Goal: Information Seeking & Learning: Learn about a topic

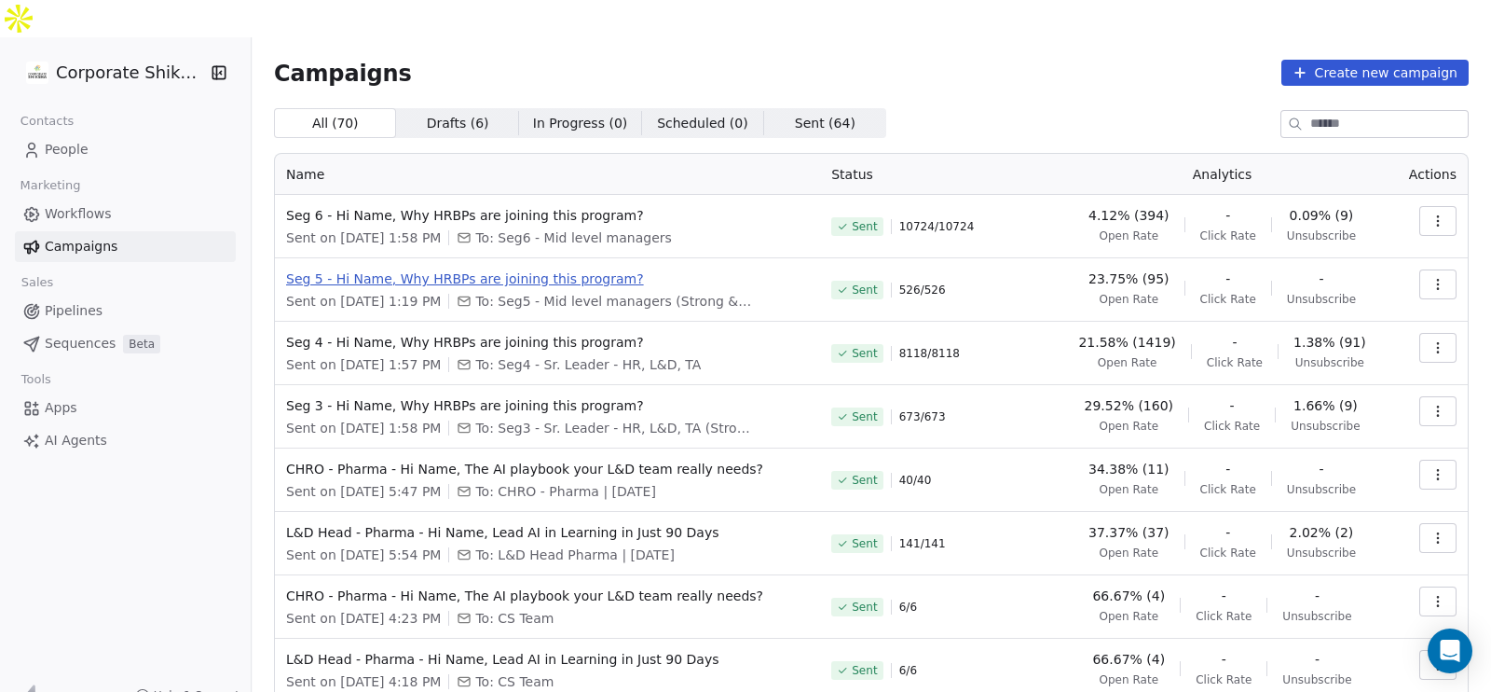
click at [541, 269] on span "Seg 5 - Hi Name, Why HRBPs are joining this program?" at bounding box center [547, 278] width 523 height 19
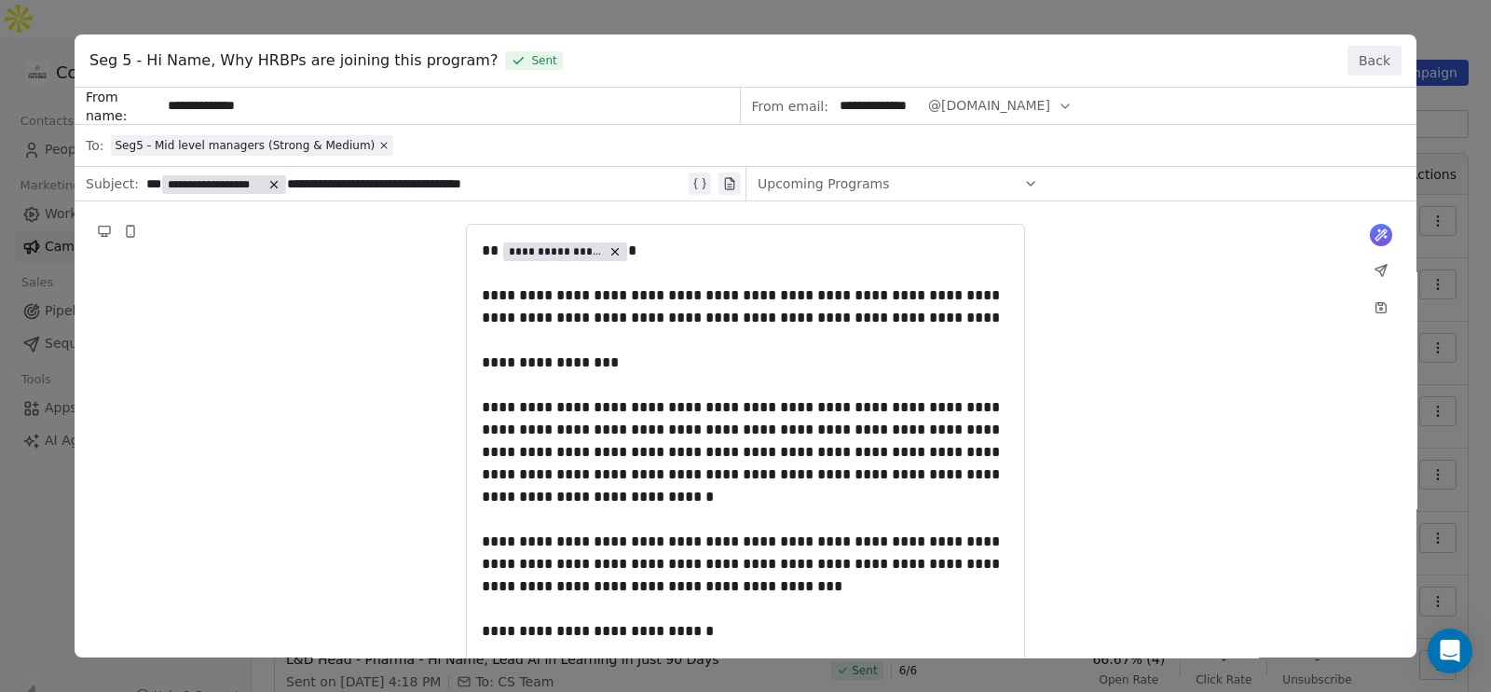
click at [1383, 62] on button "Back" at bounding box center [1375, 61] width 54 height 30
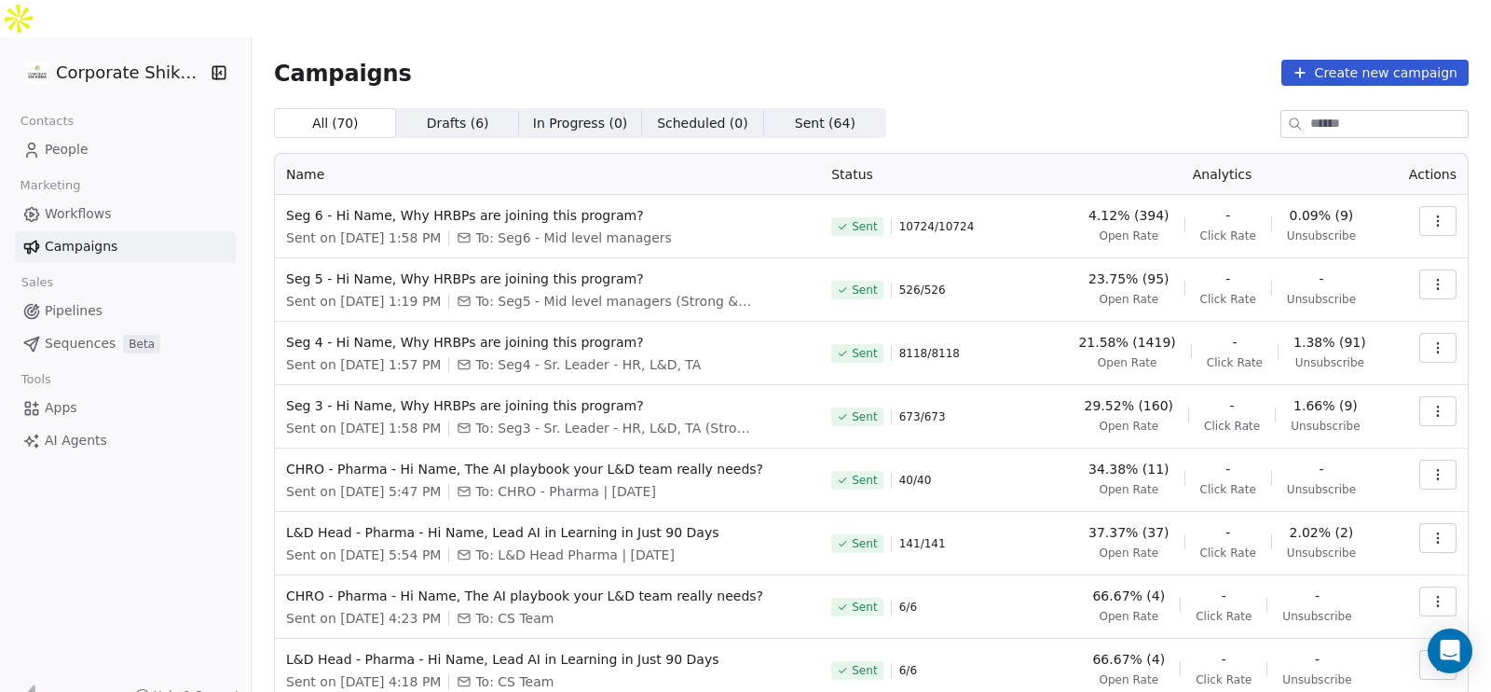
click at [1431, 277] on icon "button" at bounding box center [1438, 284] width 15 height 15
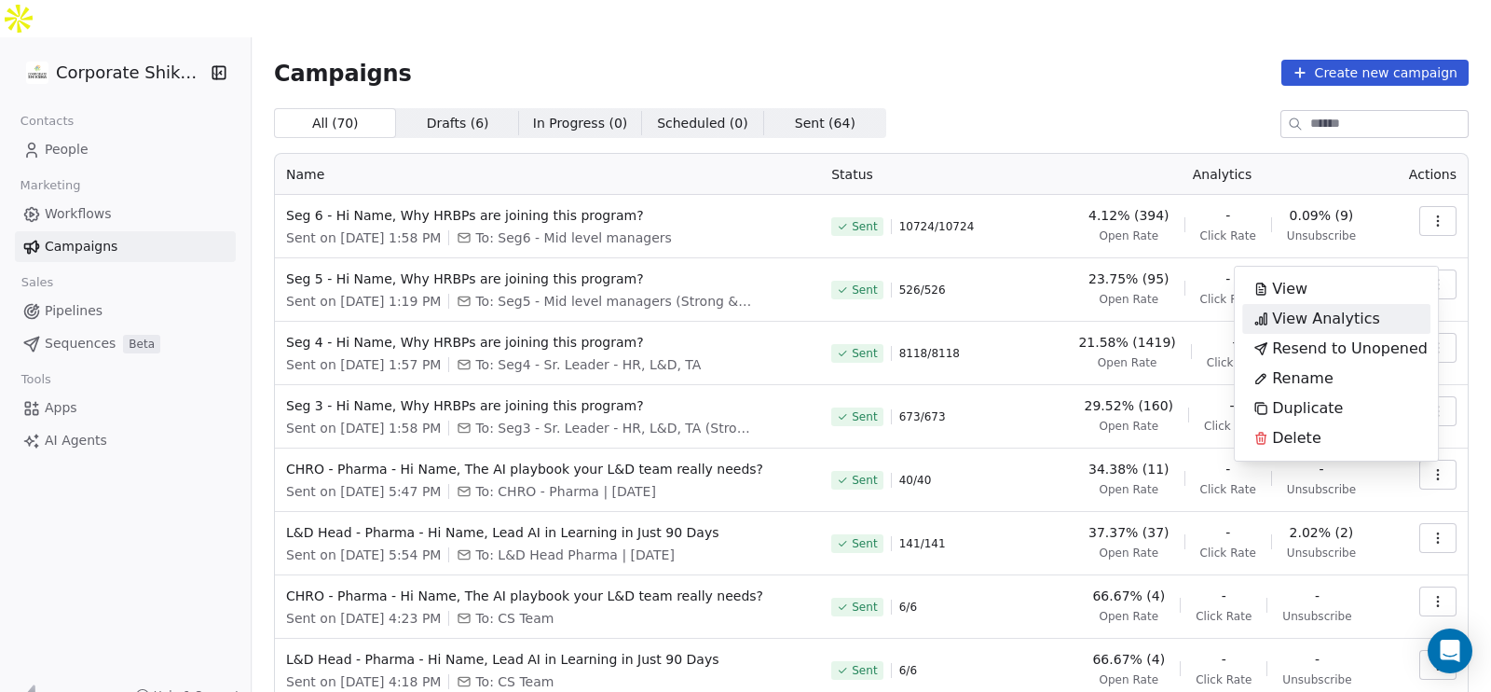
click at [1382, 319] on div "View Analytics" at bounding box center [1316, 319] width 149 height 30
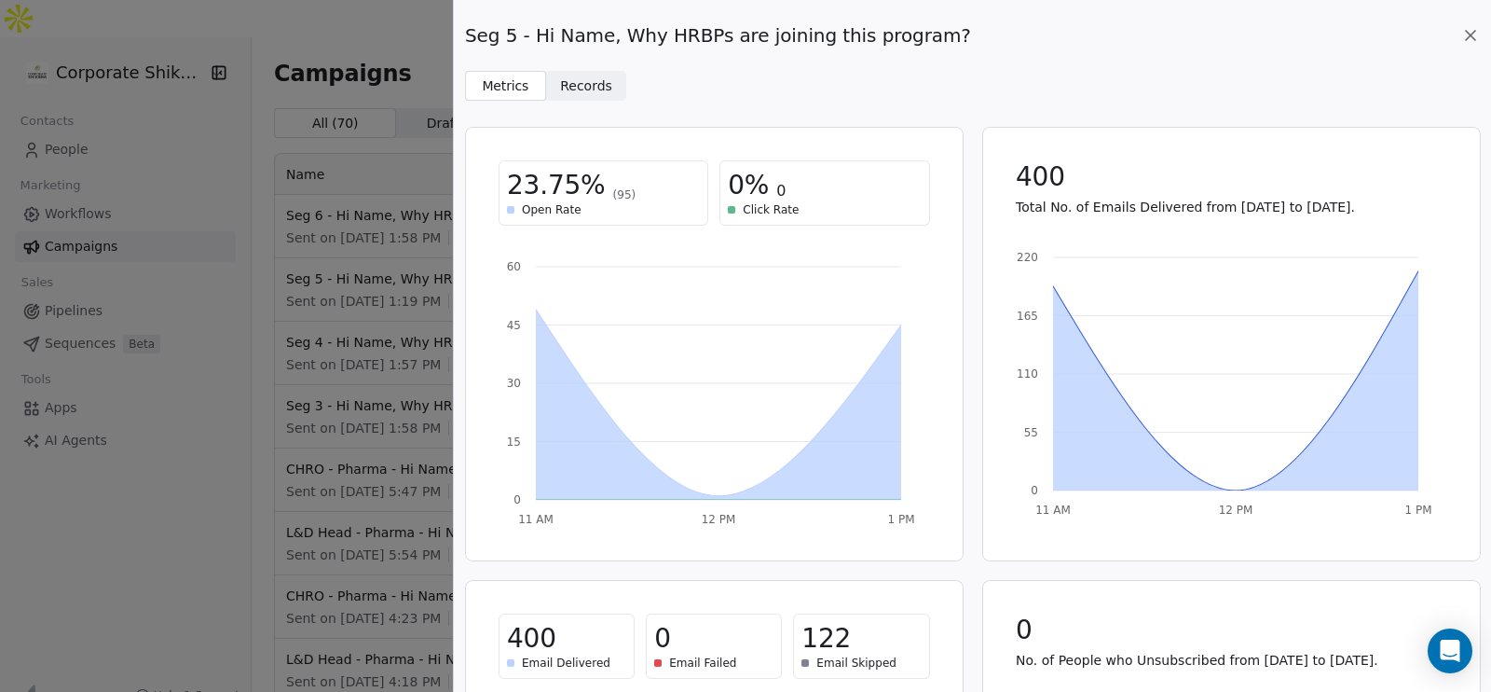
click at [597, 83] on span "Records" at bounding box center [586, 86] width 52 height 20
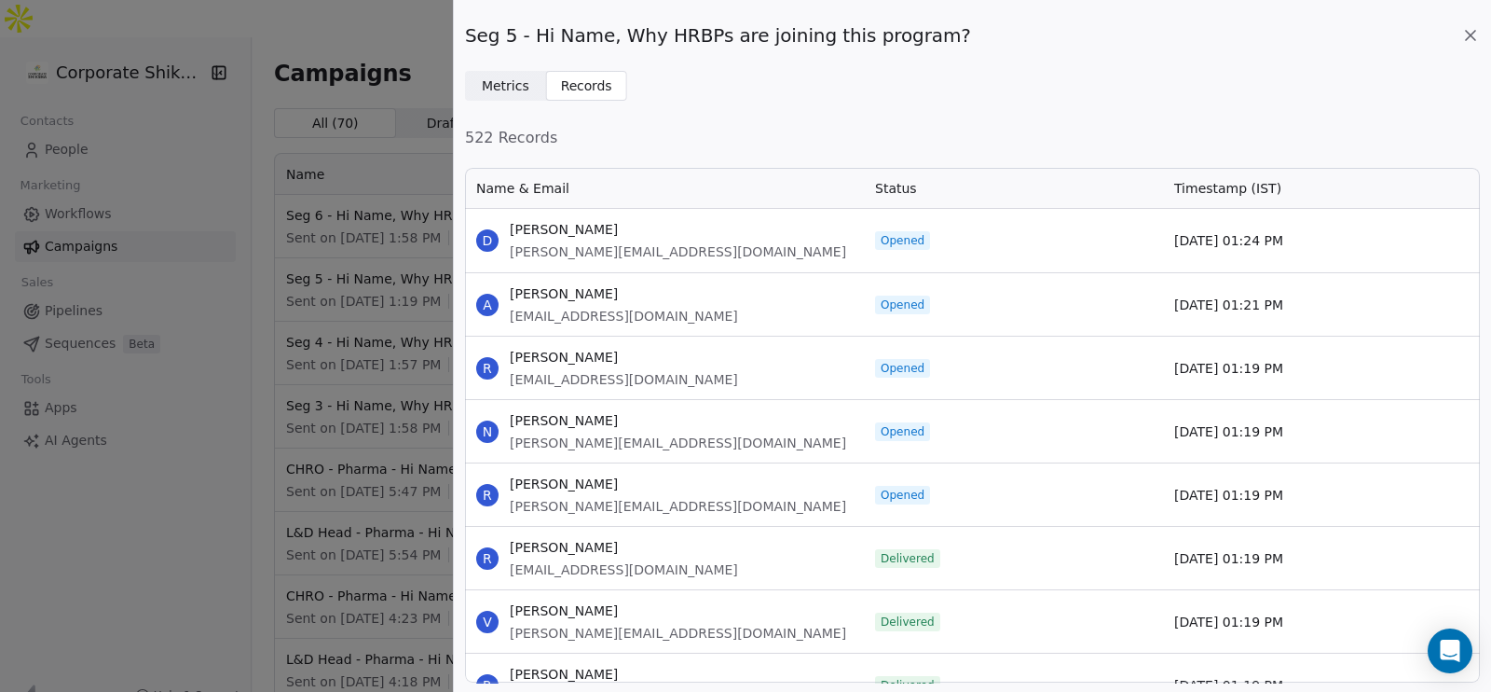
click at [713, 169] on div "Name & Email" at bounding box center [664, 188] width 399 height 41
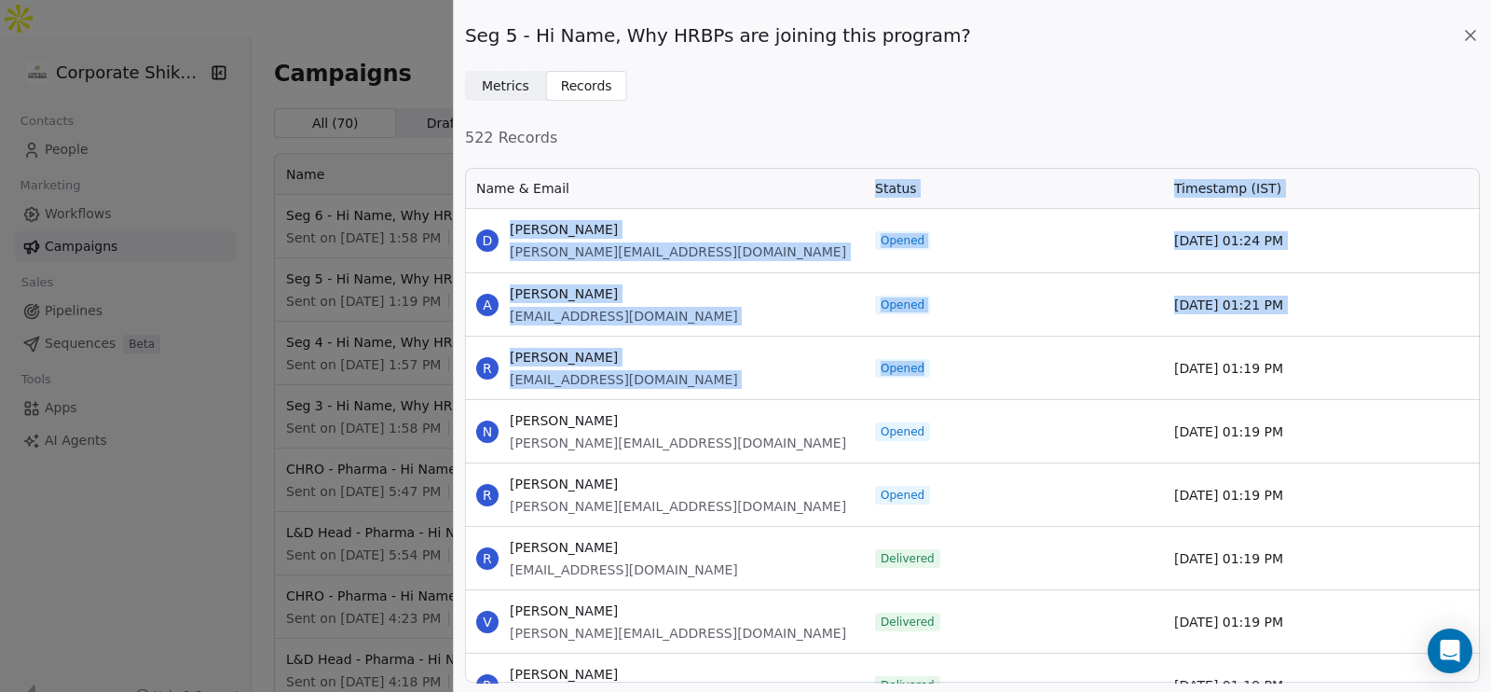
drag, startPoint x: 713, startPoint y: 169, endPoint x: 879, endPoint y: 373, distance: 263.0
click at [465, 373] on div "Name & Email Status Timestamp (IST) D [PERSON_NAME] [PERSON_NAME][EMAIL_ADDRESS…" at bounding box center [465, 426] width 0 height 516
click at [879, 373] on span "Opened" at bounding box center [902, 368] width 55 height 19
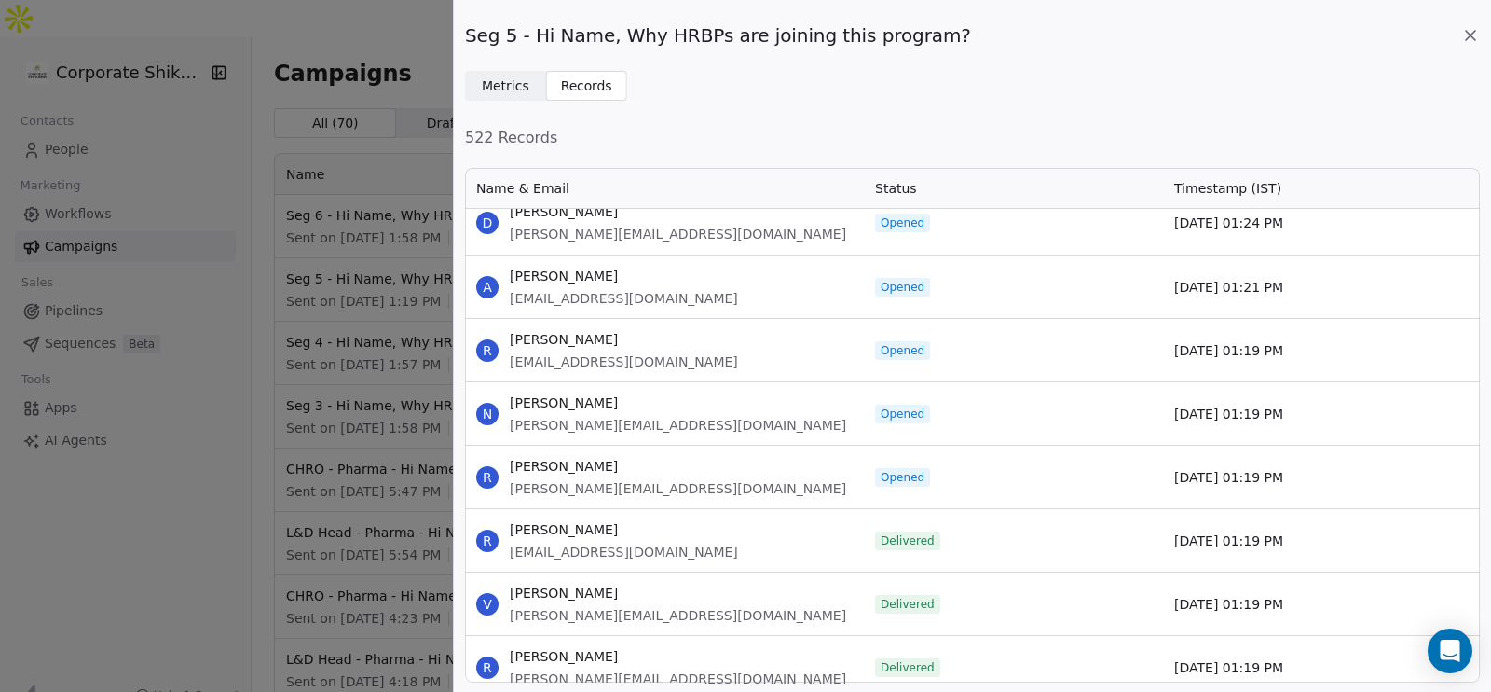
scroll to position [16, 0]
click at [715, 146] on span "522 Records" at bounding box center [972, 138] width 1015 height 22
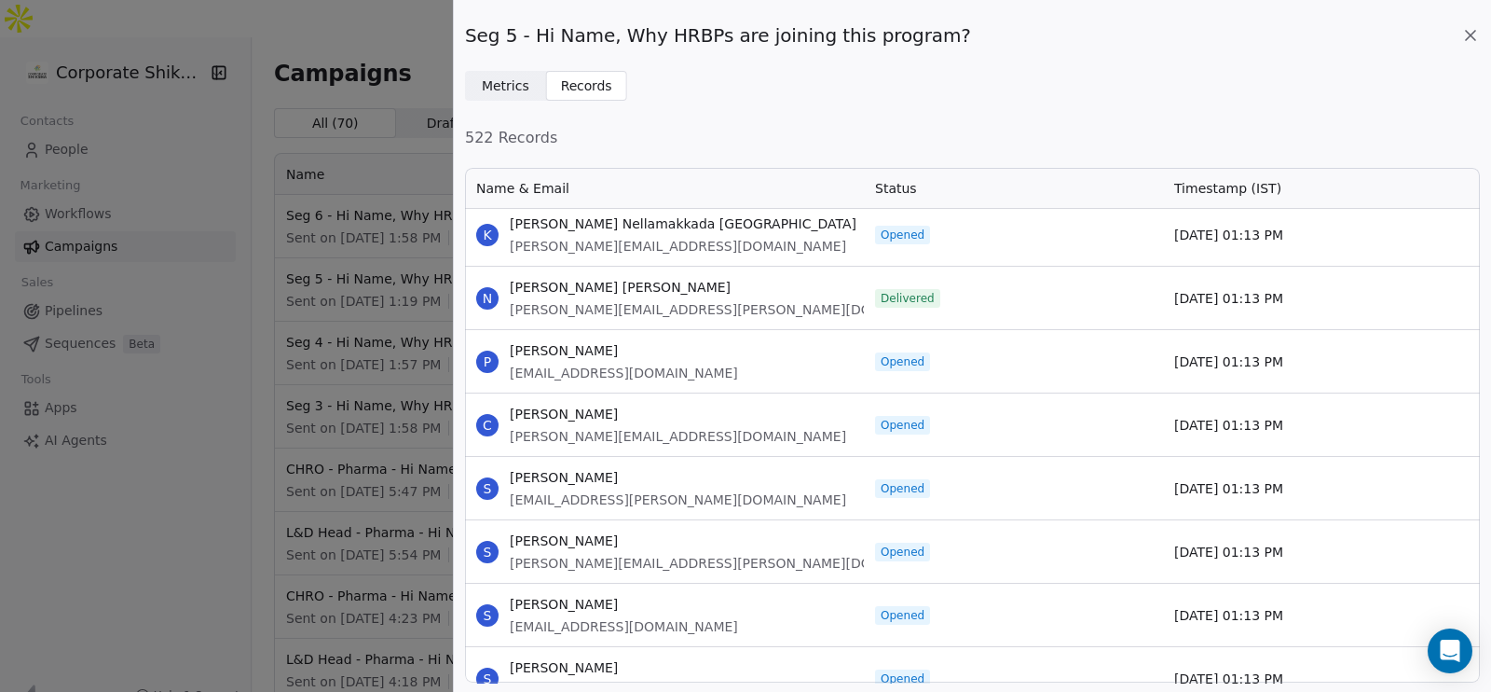
scroll to position [10538, 0]
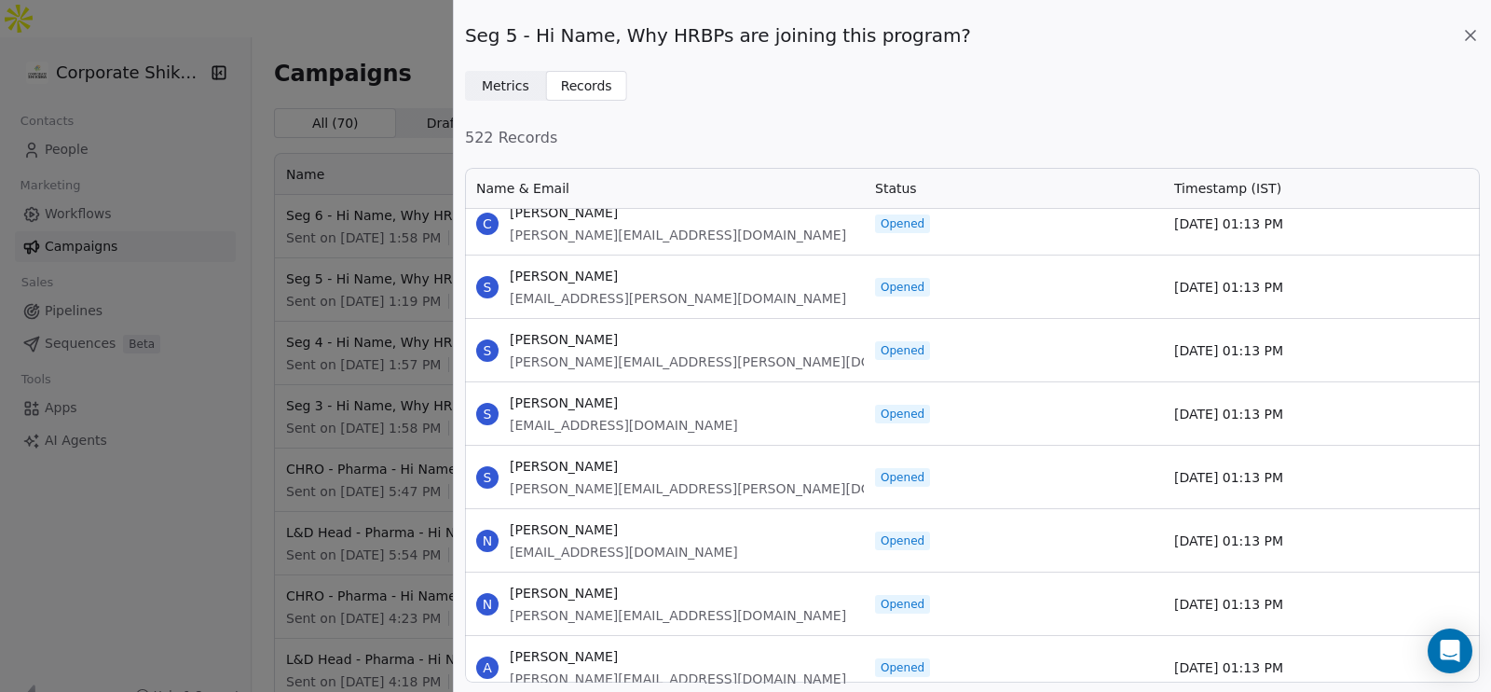
click at [1474, 39] on icon at bounding box center [1470, 35] width 9 height 9
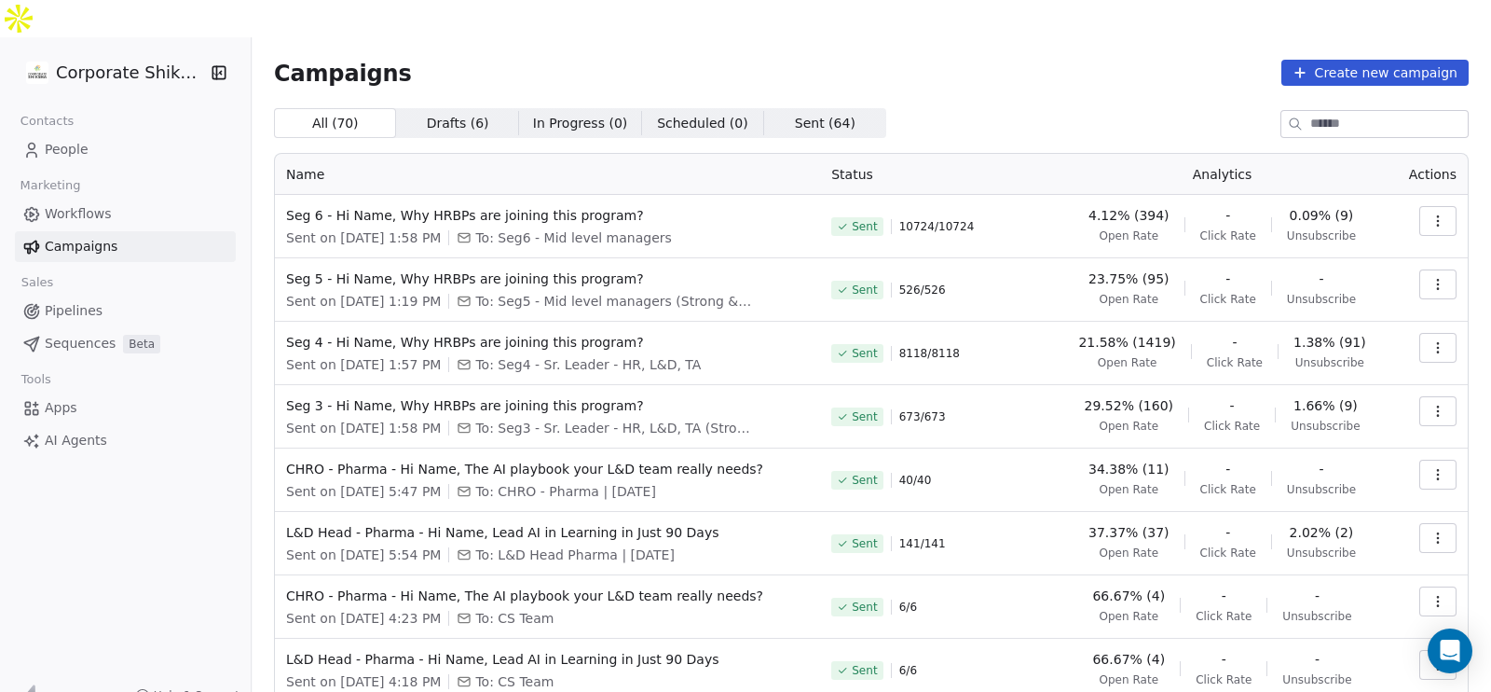
click at [89, 134] on link "People" at bounding box center [125, 149] width 221 height 31
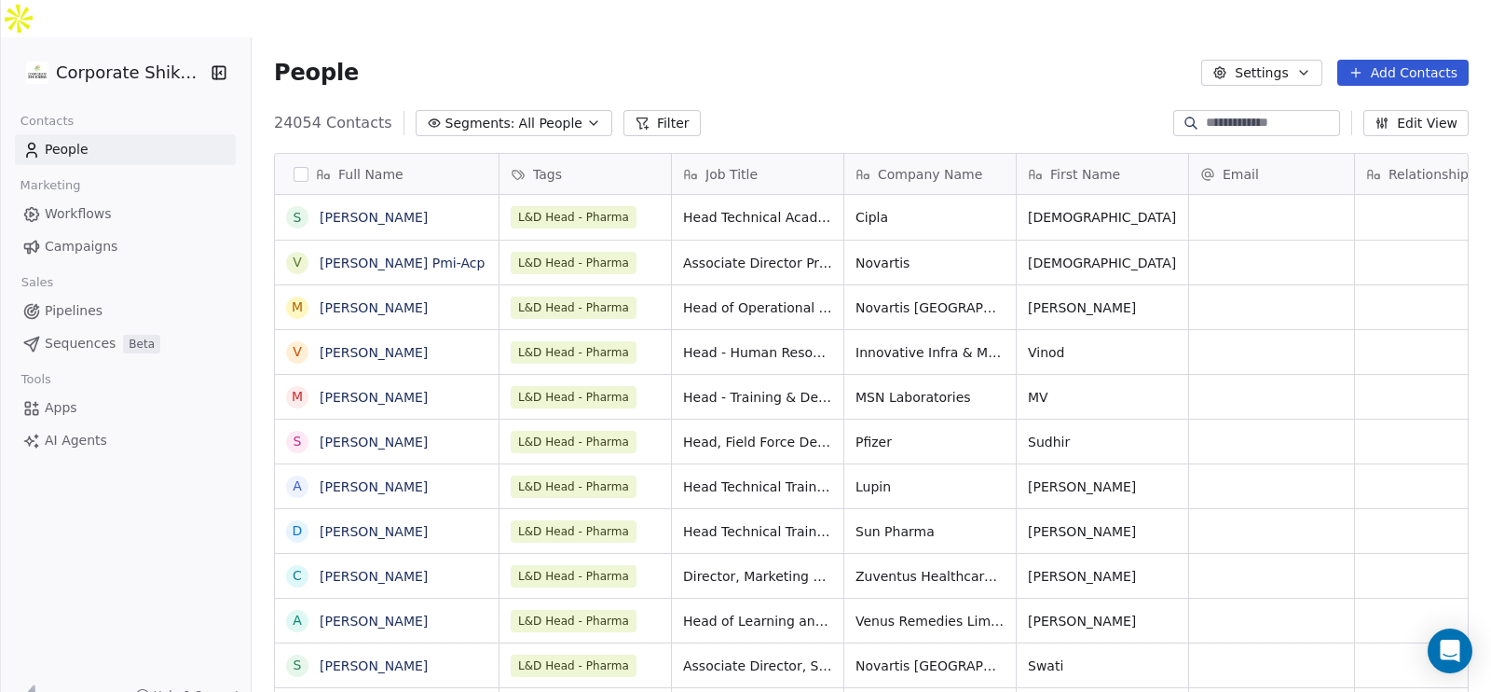
scroll to position [590, 1221]
click at [1254, 114] on input at bounding box center [1271, 123] width 130 height 19
paste input "**********"
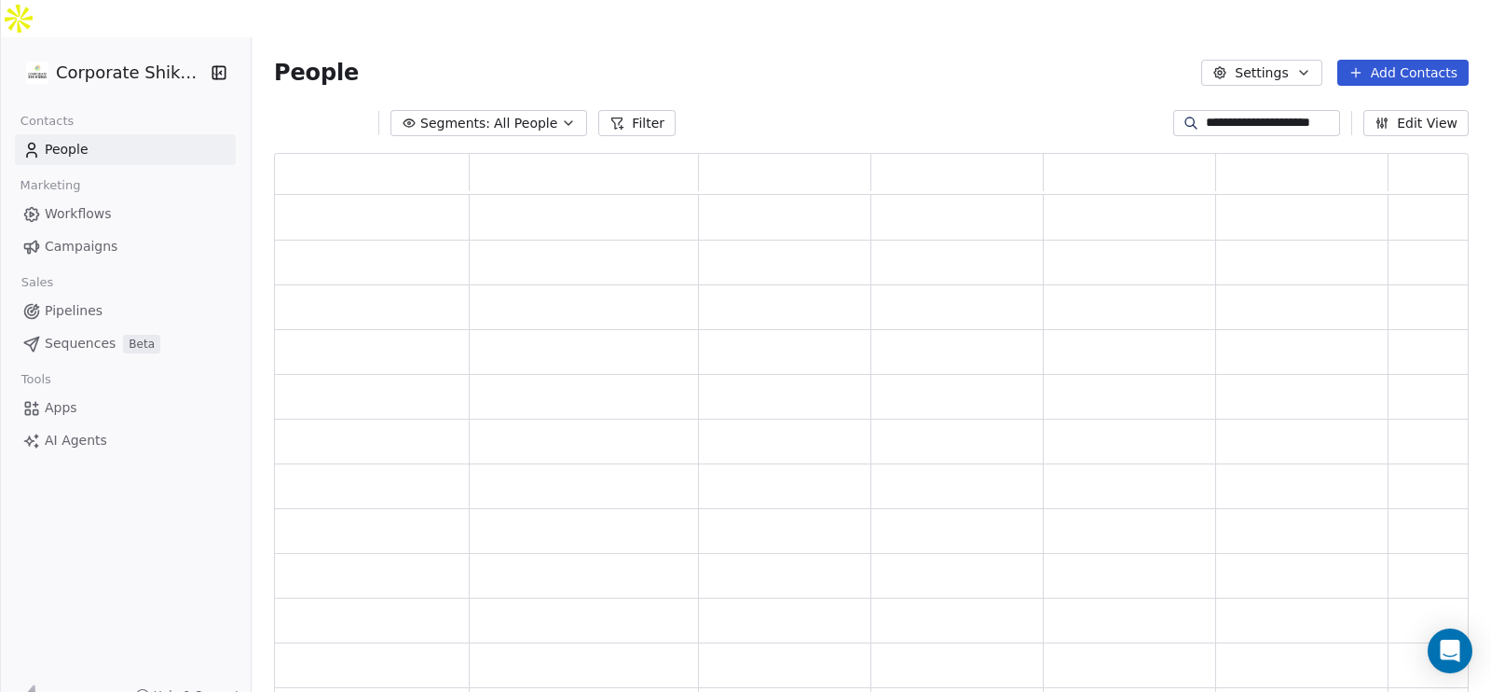
scroll to position [545, 1177]
type input "**********"
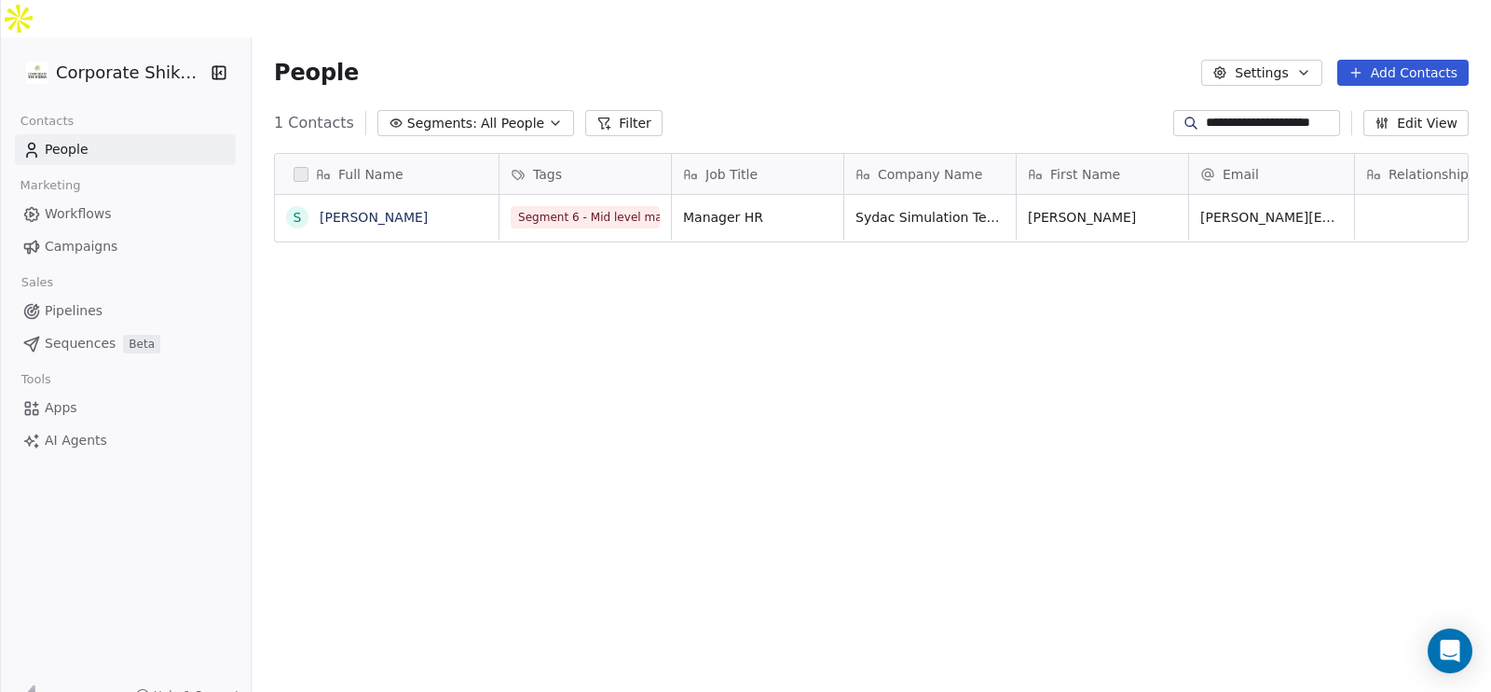
scroll to position [590, 1221]
click at [382, 210] on link "[PERSON_NAME]" at bounding box center [374, 217] width 108 height 15
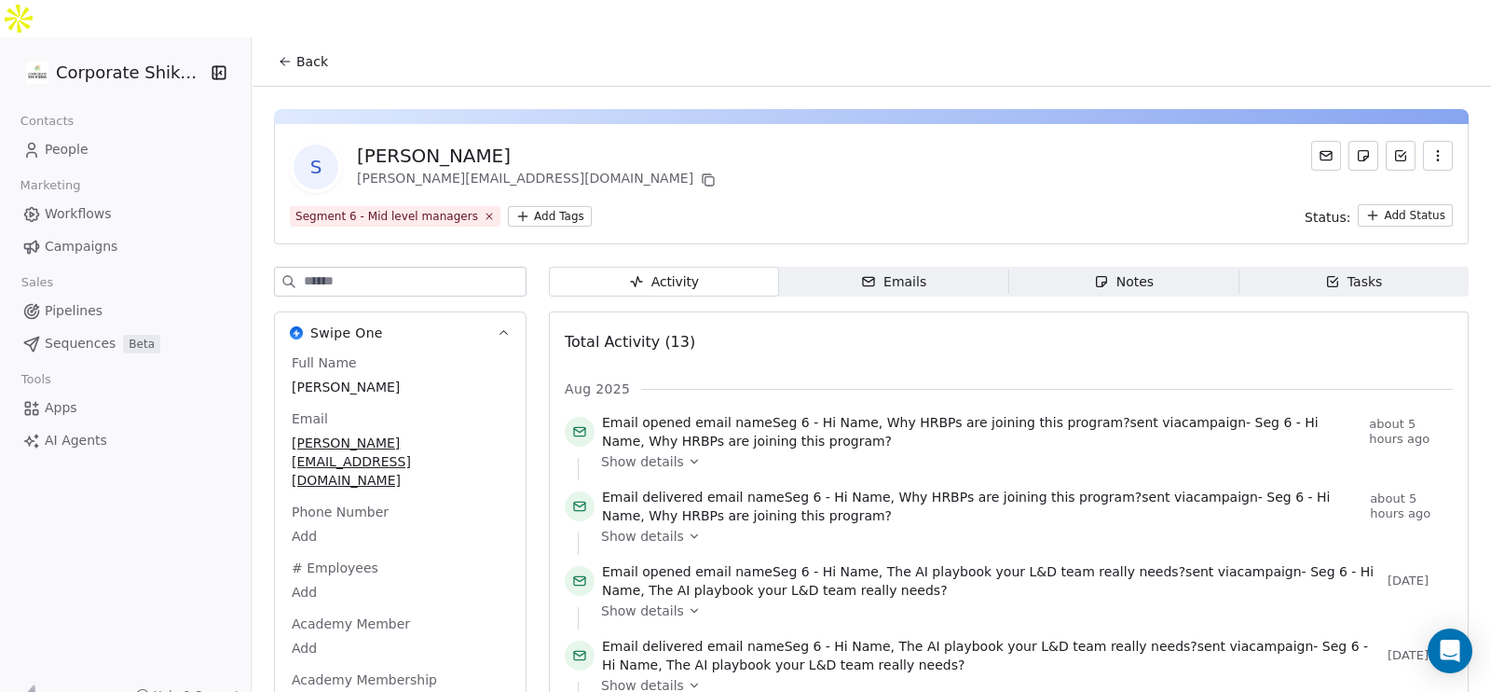
click at [688, 455] on icon at bounding box center [694, 461] width 13 height 13
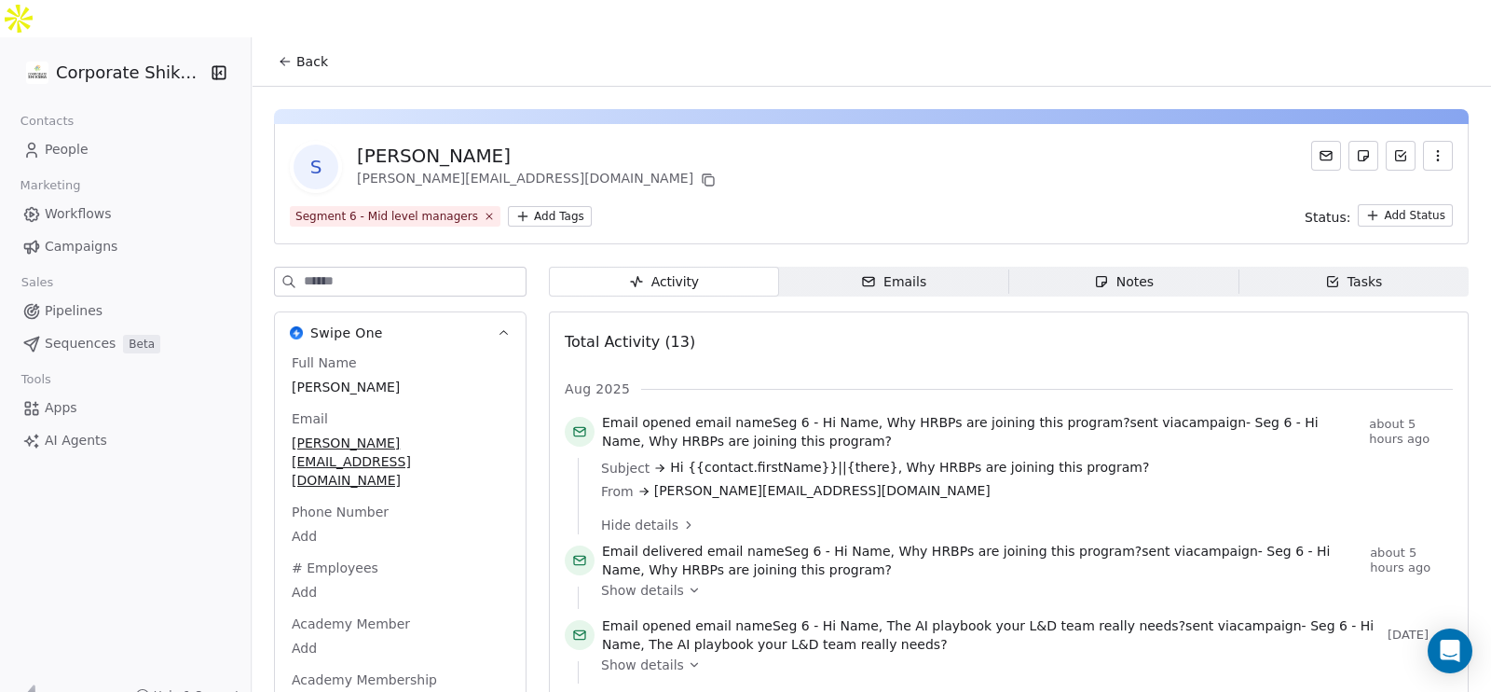
click at [666, 581] on span "Show details" at bounding box center [642, 590] width 83 height 19
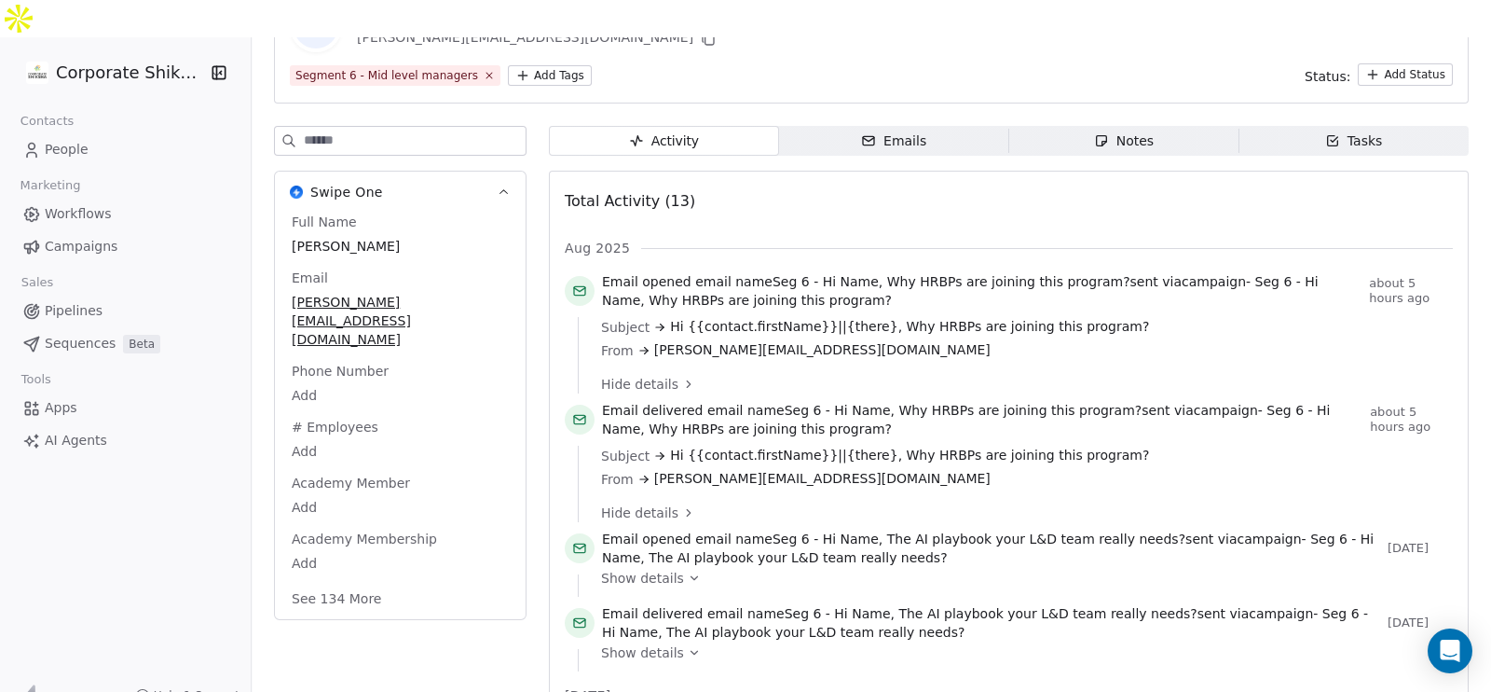
scroll to position [193, 0]
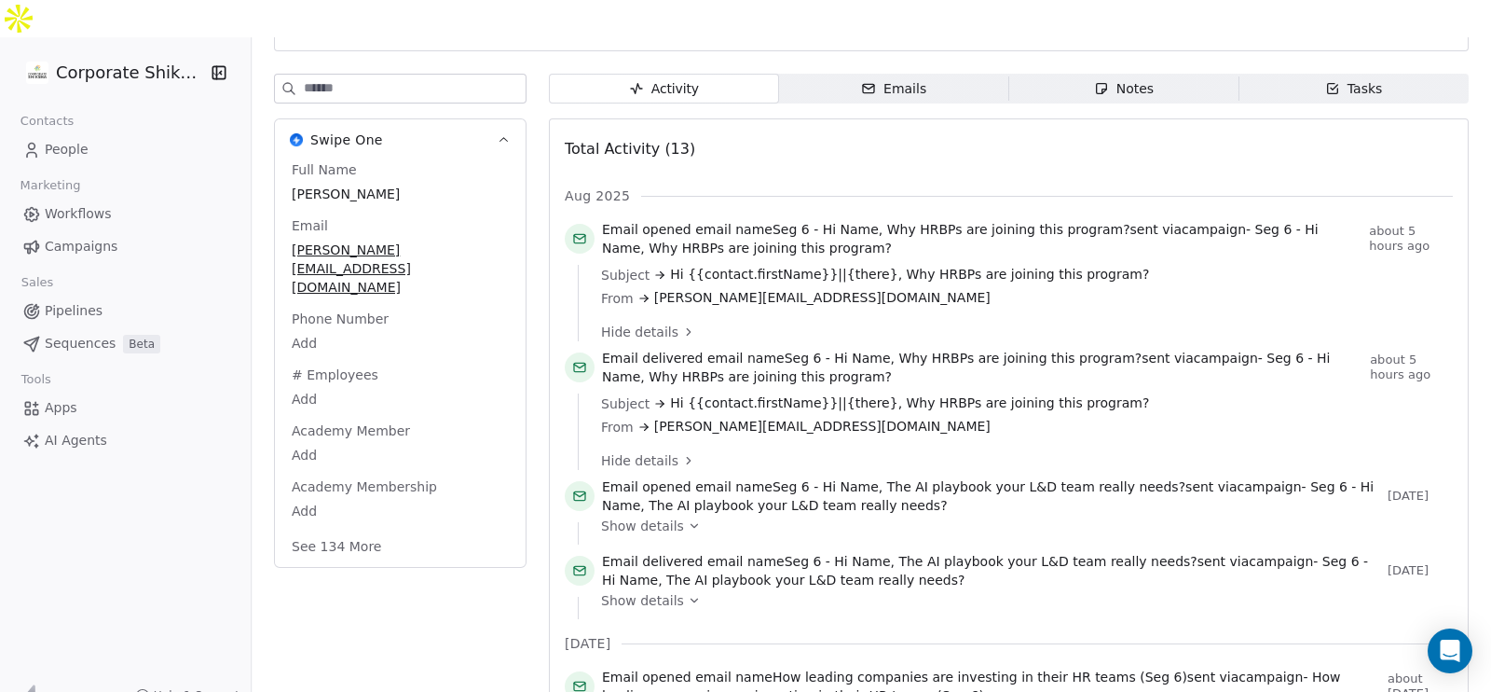
click at [672, 516] on span "Show details" at bounding box center [642, 525] width 83 height 19
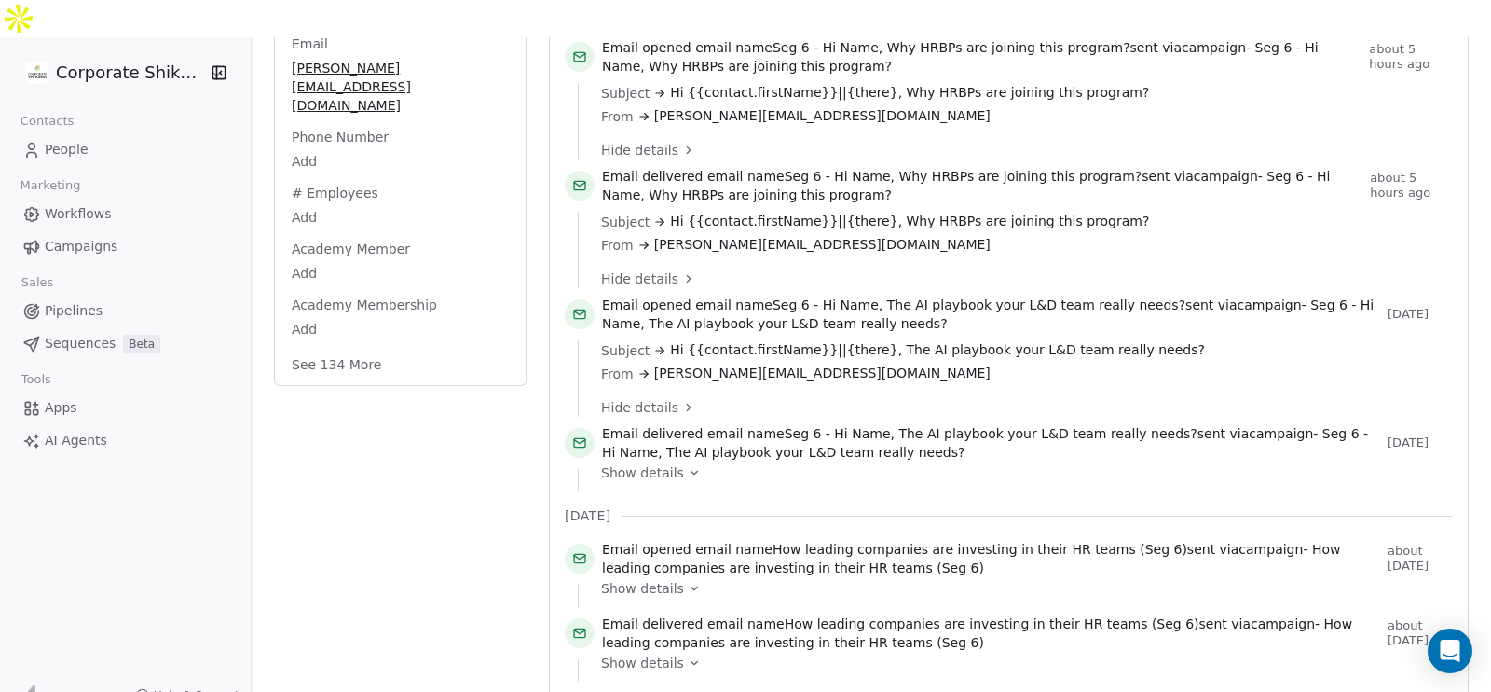
scroll to position [392, 0]
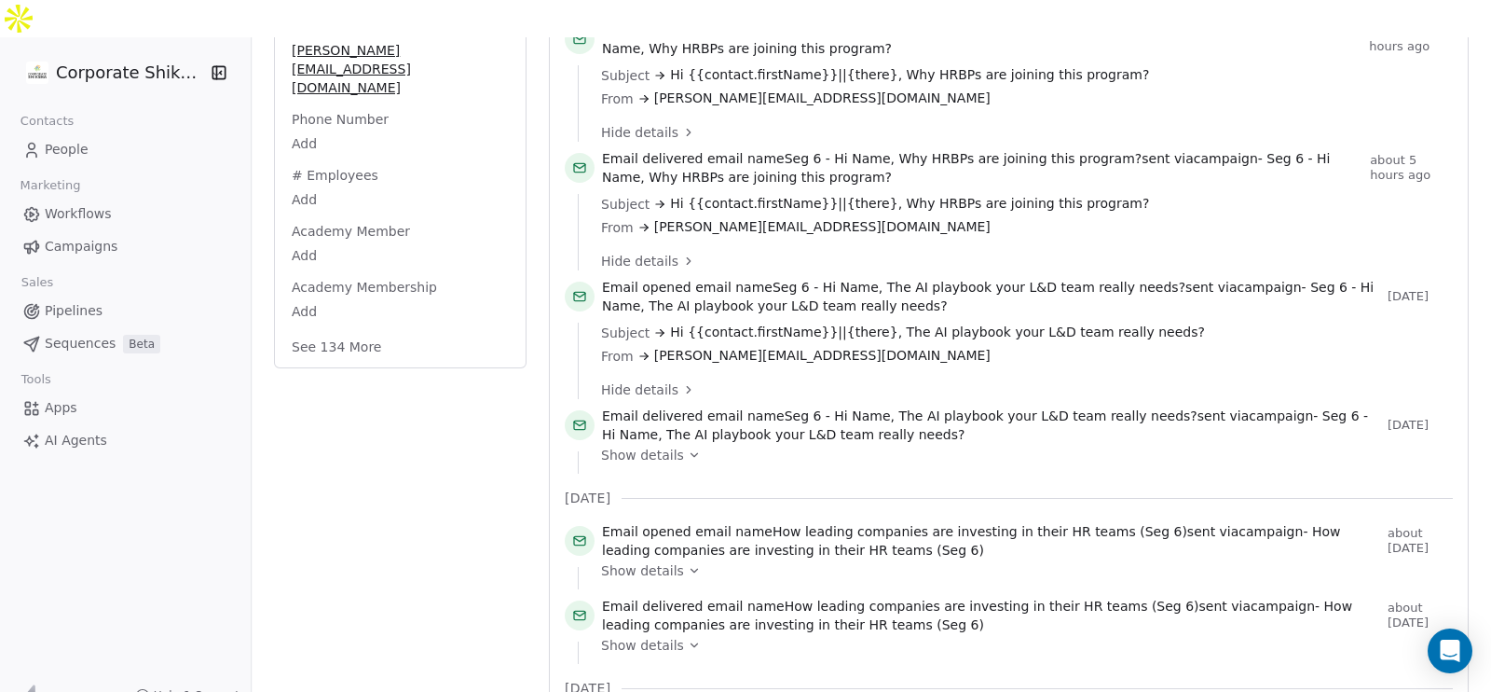
click at [671, 446] on span "Show details" at bounding box center [642, 455] width 83 height 19
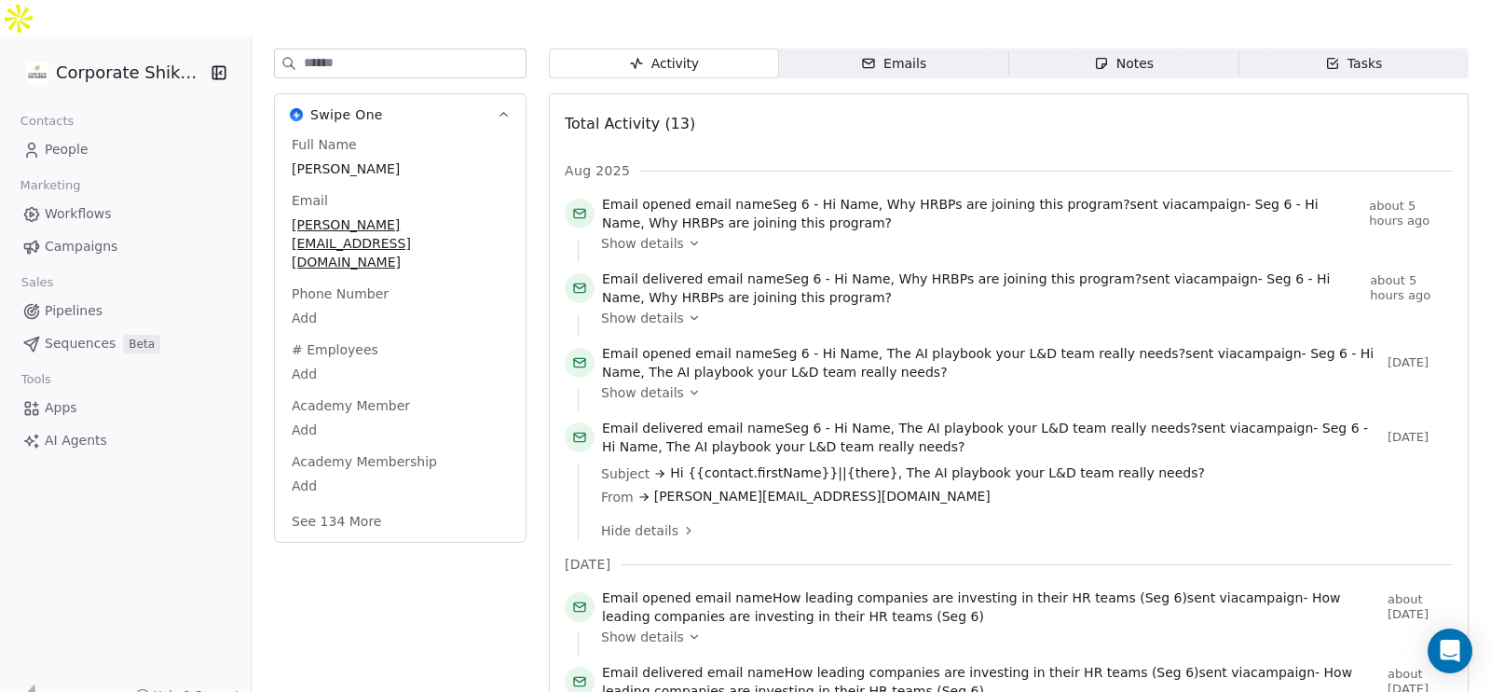
scroll to position [185, 0]
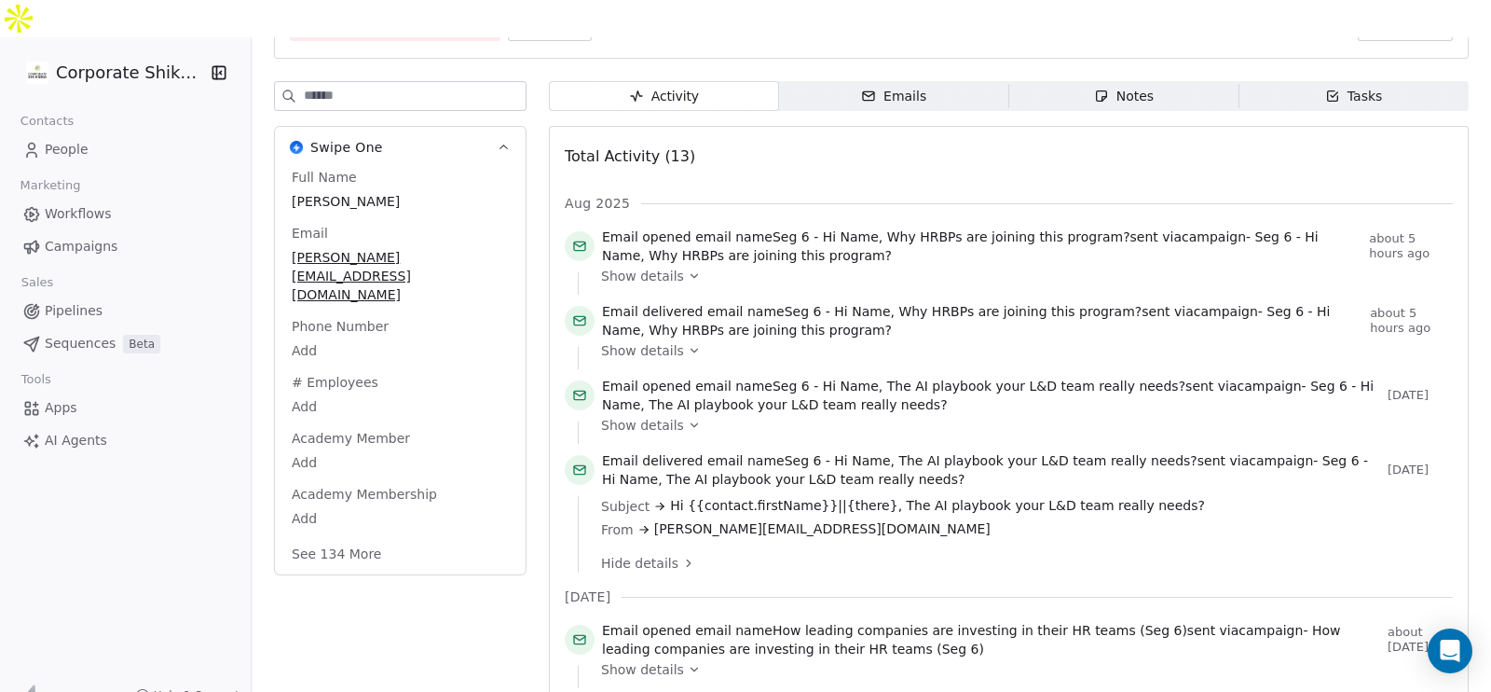
click at [86, 134] on link "People" at bounding box center [125, 149] width 221 height 31
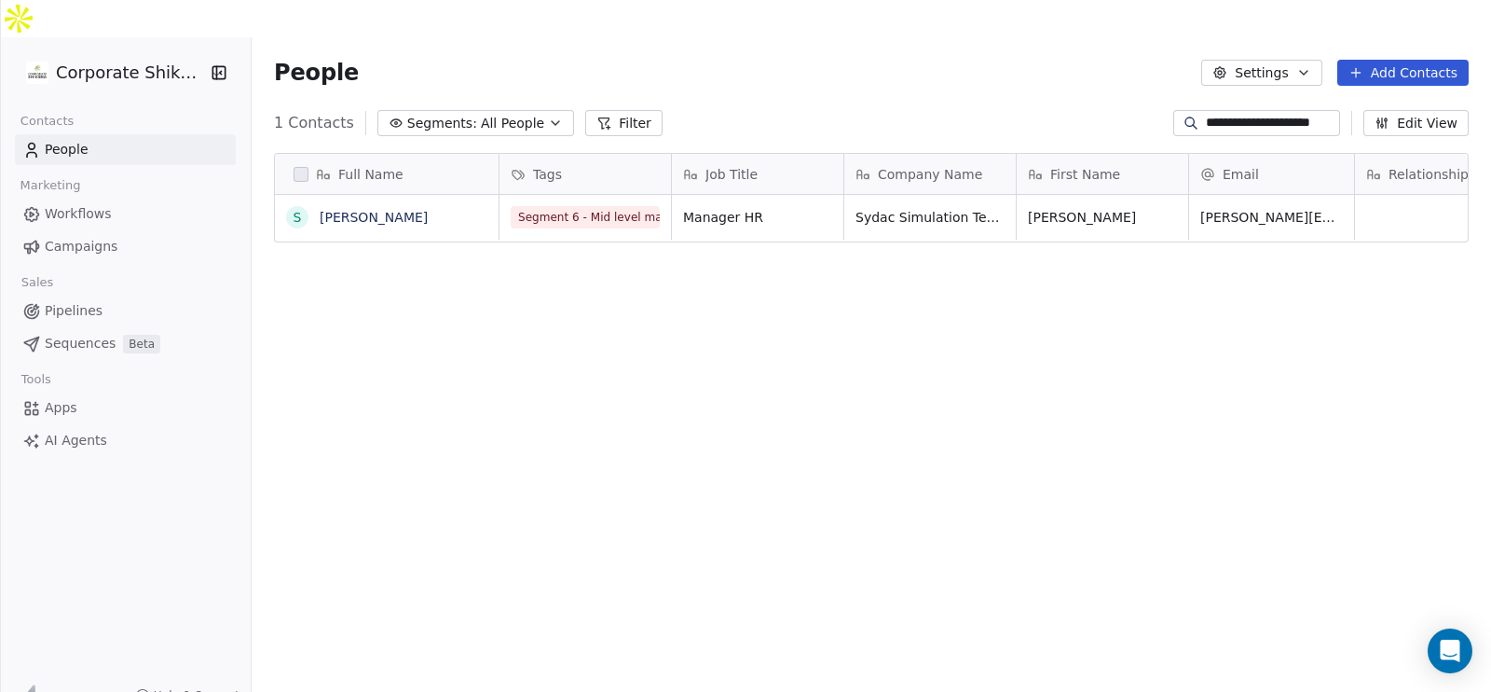
scroll to position [590, 1221]
